Goal: Use online tool/utility: Utilize a website feature to perform a specific function

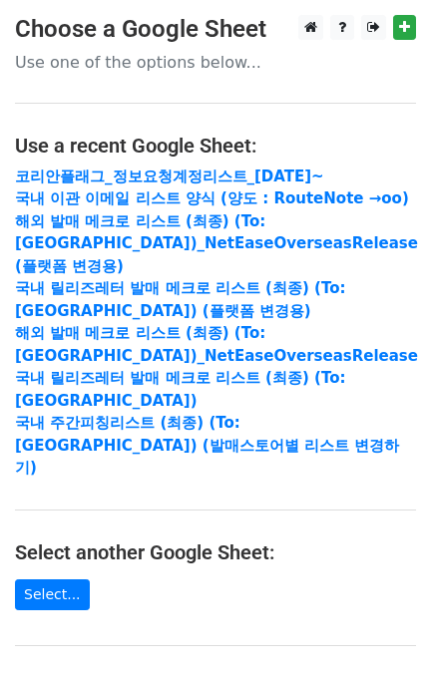
scroll to position [384, 0]
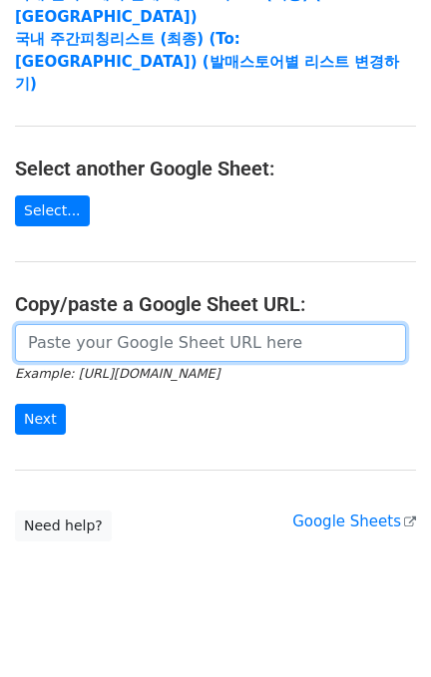
click at [116, 324] on input "url" at bounding box center [210, 343] width 391 height 38
paste input "[URL][DOMAIN_NAME]"
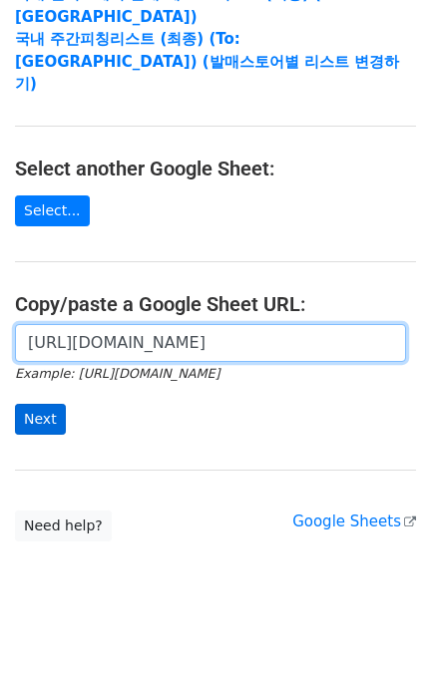
type input "https://docs.google.com/spreadsheets/d/1KHcYv3-vWRWtZN51Yi1JdLg8VtCH7JkDX6q9Zm9…"
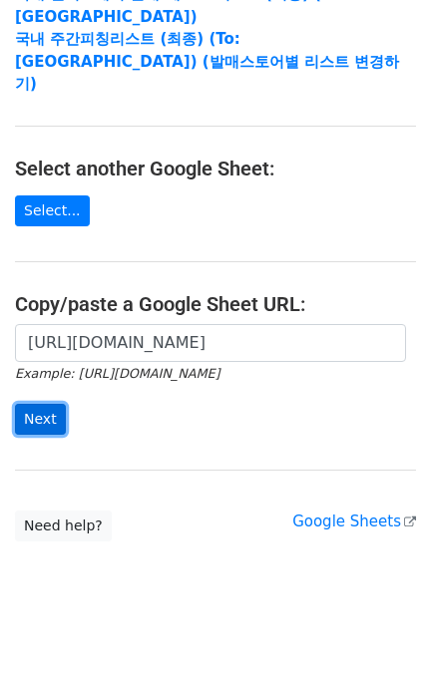
click at [34, 404] on input "Next" at bounding box center [40, 419] width 51 height 31
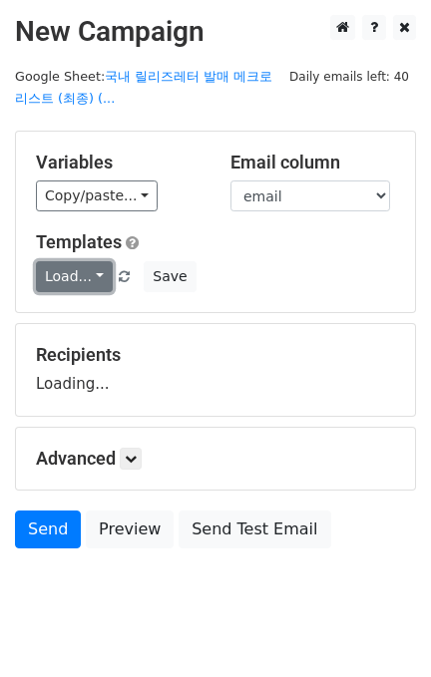
click at [68, 275] on link "Load..." at bounding box center [74, 276] width 77 height 31
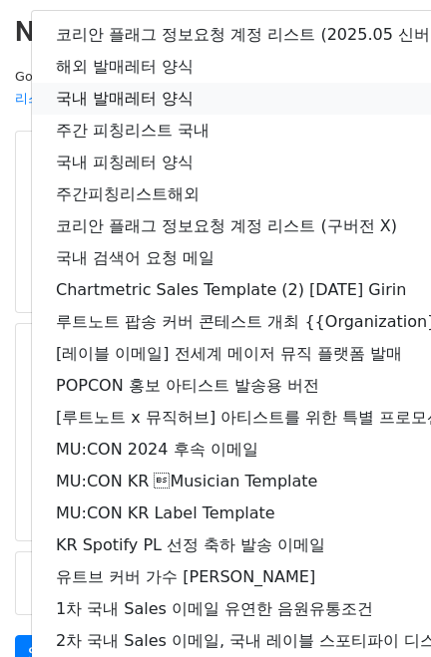
click at [136, 97] on link "국내 발매레터 양식" at bounding box center [352, 99] width 640 height 32
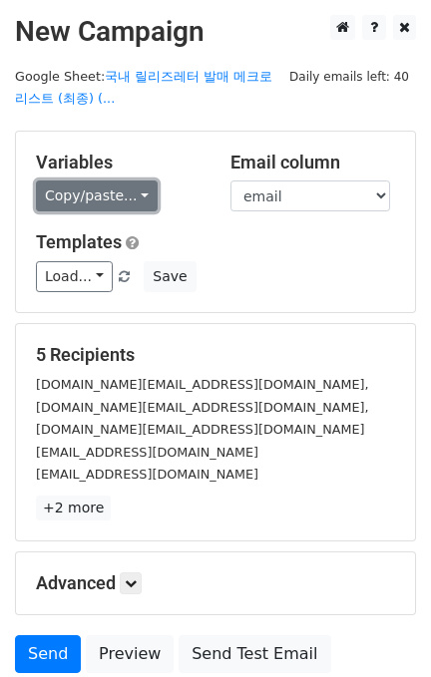
click at [105, 187] on link "Copy/paste..." at bounding box center [97, 195] width 122 height 31
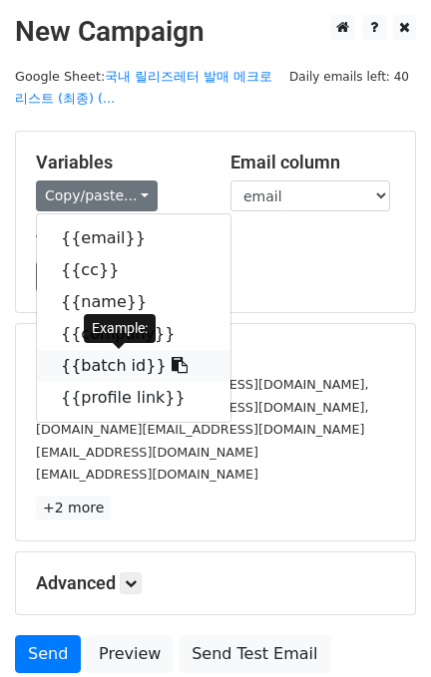
click at [133, 366] on link "{{batch id}}" at bounding box center [133, 366] width 193 height 32
